Goal: Navigation & Orientation: Find specific page/section

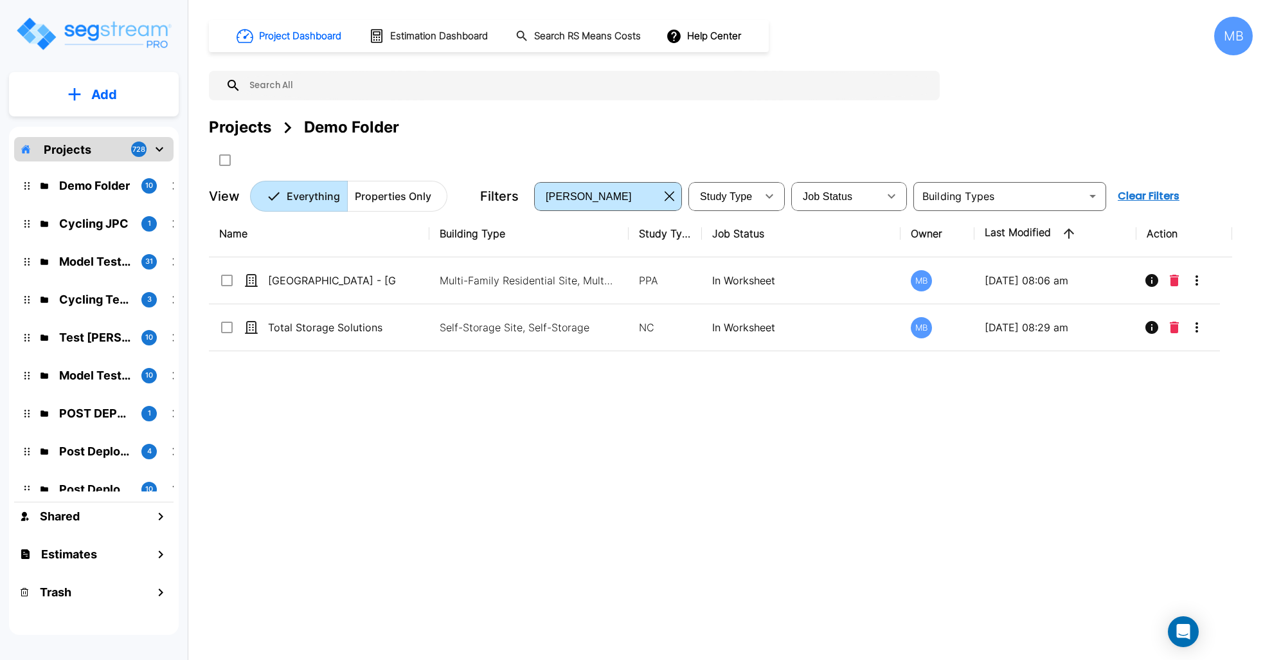
click at [1230, 48] on div "MB" at bounding box center [1233, 36] width 39 height 39
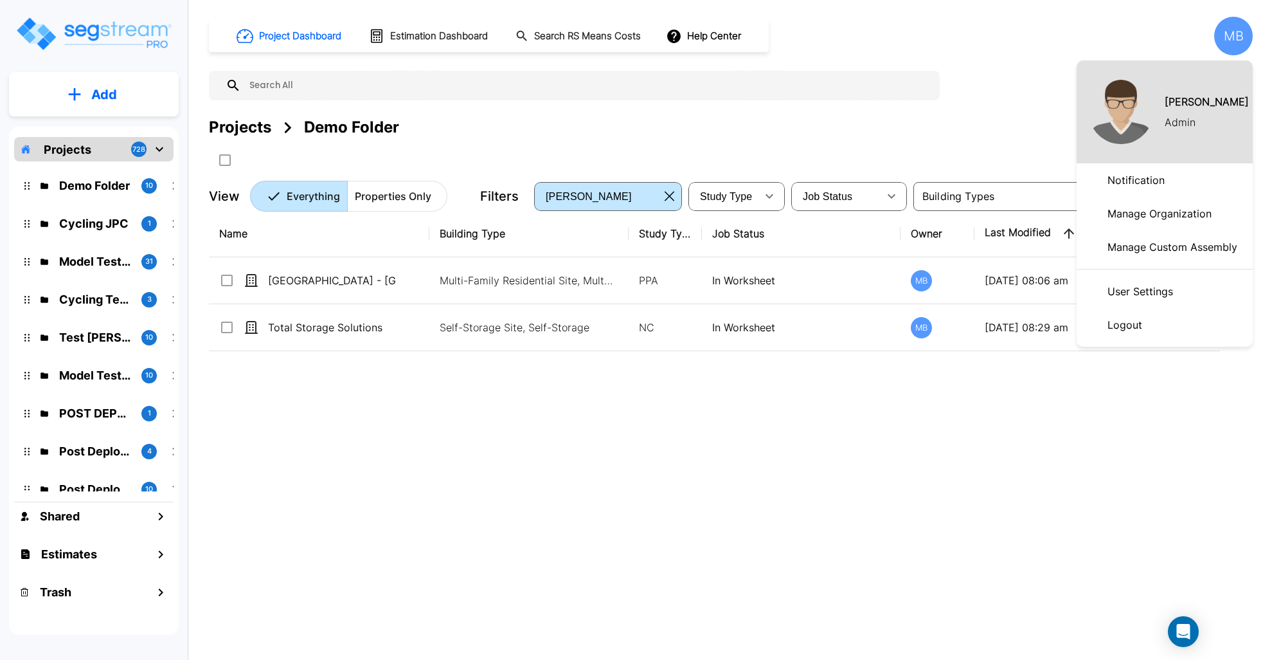
click at [1171, 202] on p "Manage Organization" at bounding box center [1159, 214] width 114 height 26
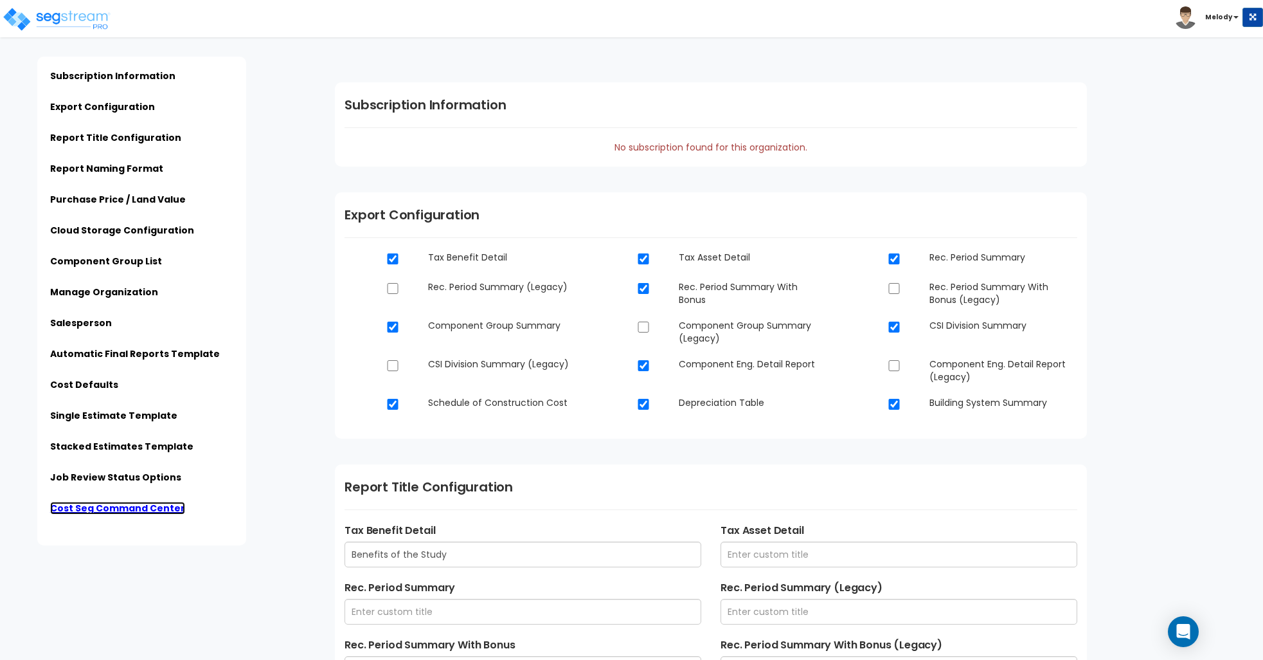
click at [156, 511] on link "Cost Seg Command Center" at bounding box center [117, 507] width 135 height 13
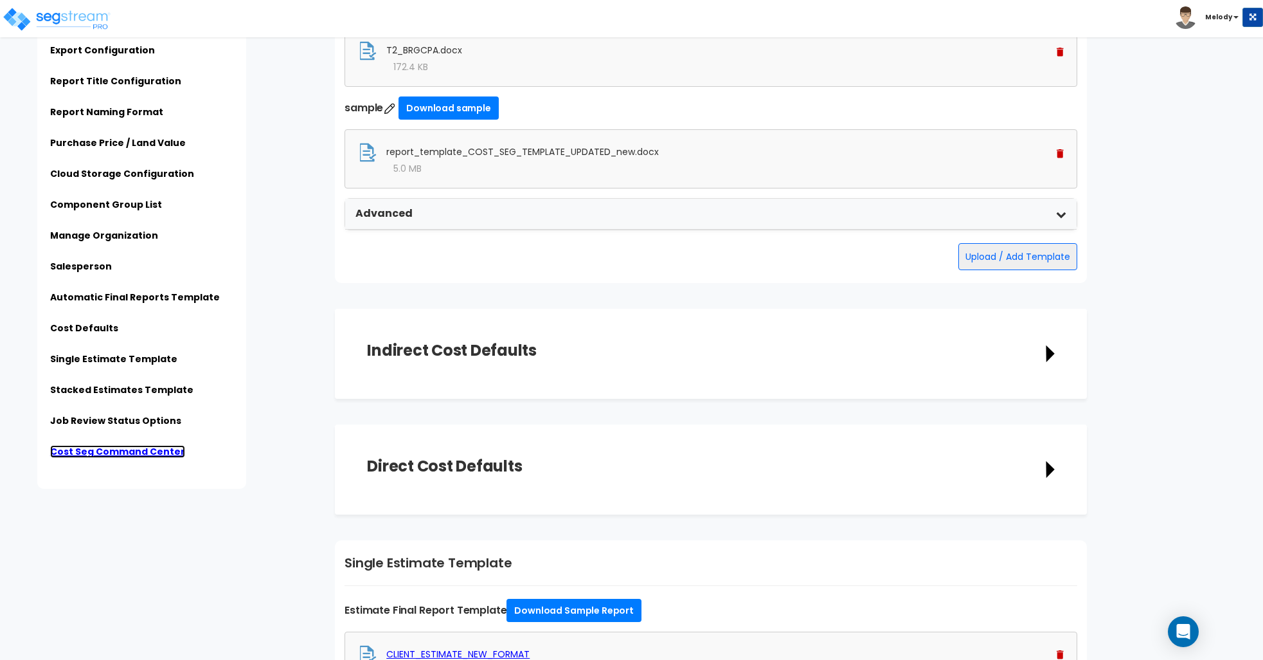
scroll to position [4721, 0]
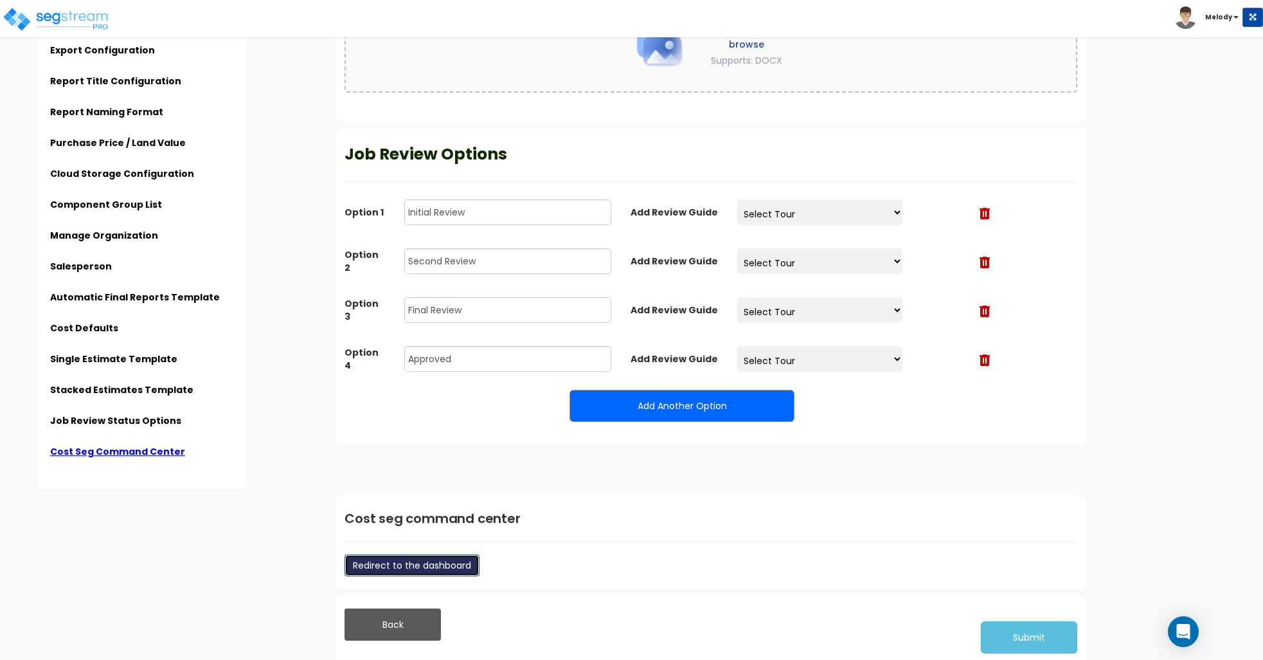
click at [452, 566] on link "Redirect to the dashboard" at bounding box center [412, 565] width 135 height 22
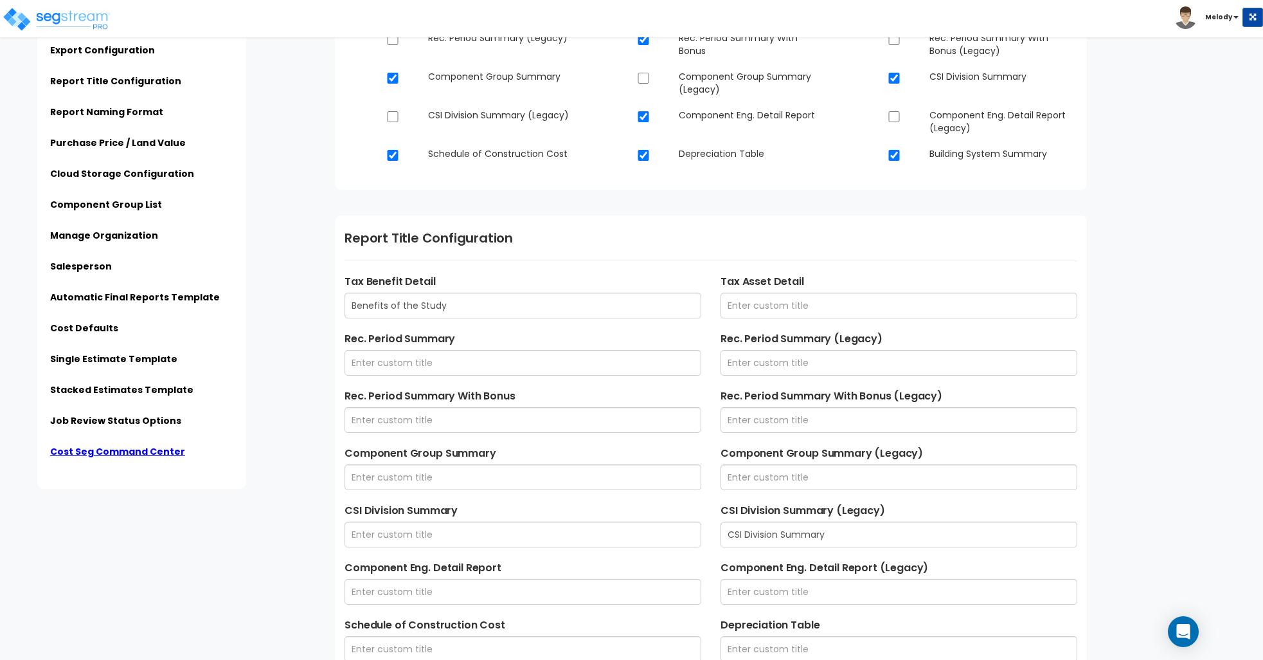
scroll to position [0, 0]
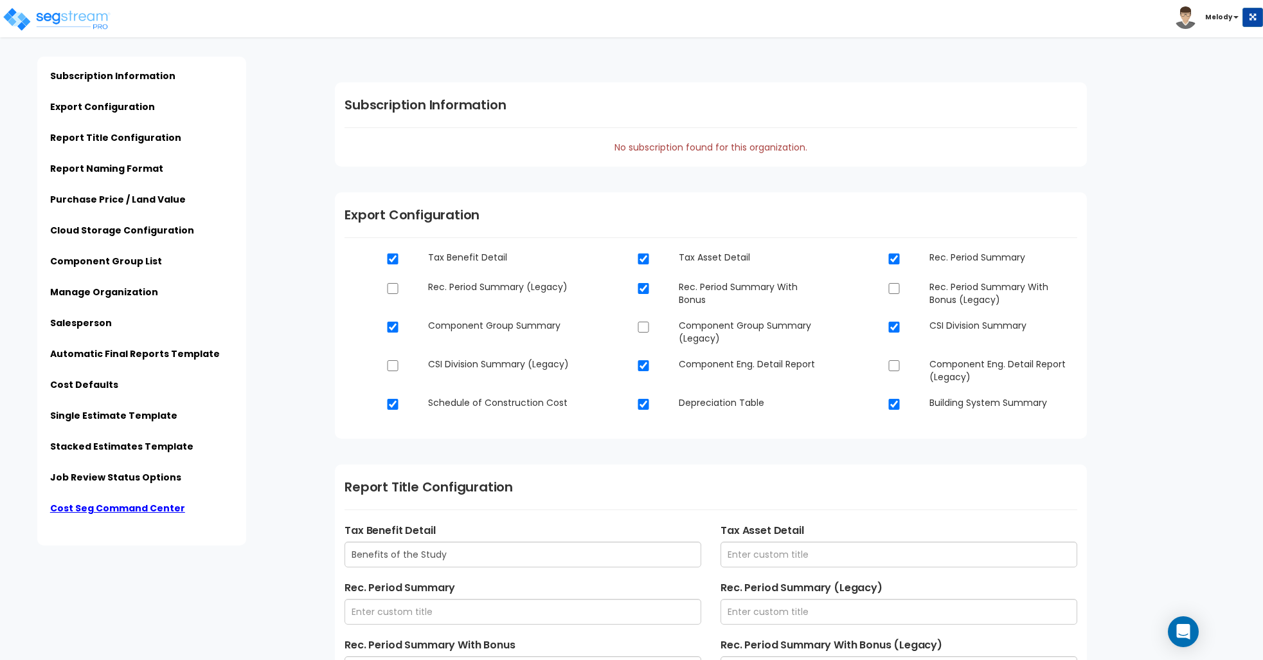
click at [30, 13] on div "Click to return on the top page" at bounding box center [65, 8] width 122 height 16
click at [60, 17] on img at bounding box center [56, 19] width 109 height 26
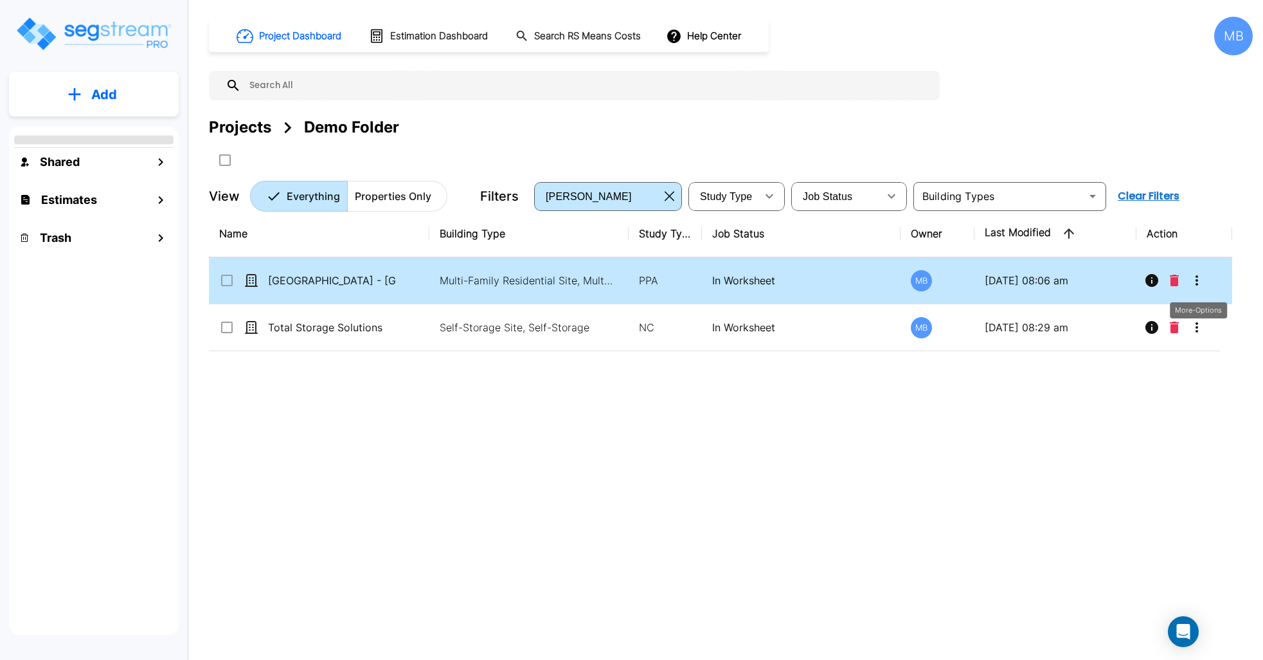
click at [1206, 275] on button "More-Options" at bounding box center [1197, 280] width 26 height 26
